Goal: Task Accomplishment & Management: Complete application form

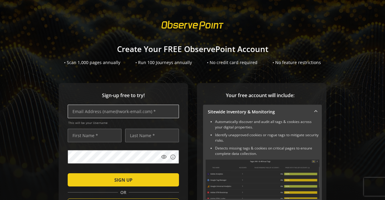
click at [144, 113] on input "text" at bounding box center [123, 112] width 111 height 14
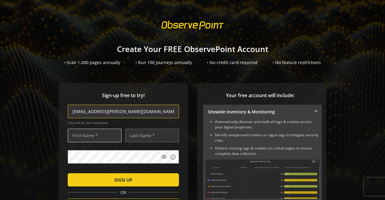
type input "[EMAIL_ADDRESS][PERSON_NAME][DOMAIN_NAME]"
click at [96, 136] on input "text" at bounding box center [95, 136] width 54 height 14
type input "Lauren"
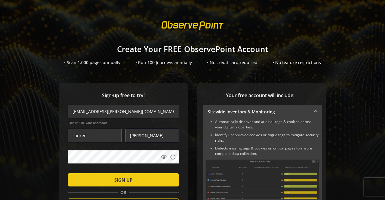
type input "[PERSON_NAME]"
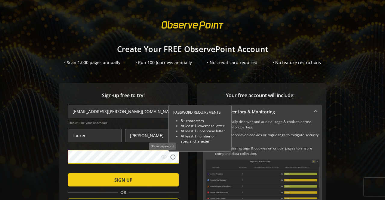
click at [161, 158] on mat-icon "visibility" at bounding box center [164, 157] width 6 height 6
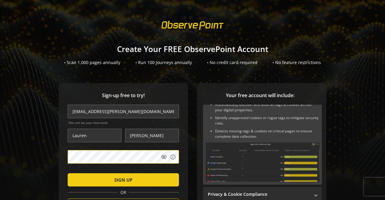
scroll to position [16, 0]
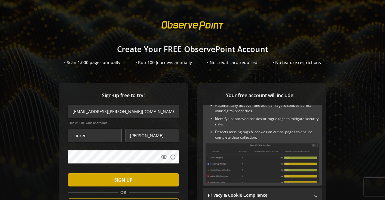
click at [140, 178] on span "submit" at bounding box center [123, 179] width 111 height 14
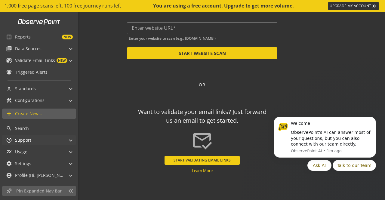
scroll to position [2, 0]
